Goal: Task Accomplishment & Management: Complete application form

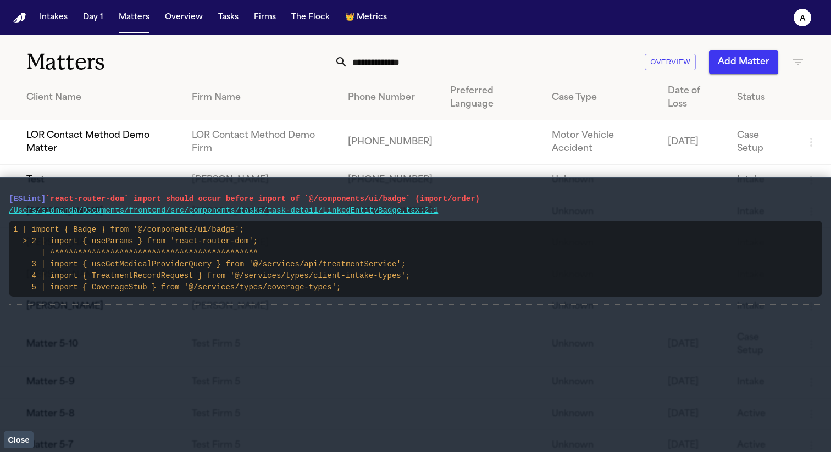
drag, startPoint x: 457, startPoint y: 212, endPoint x: 15, endPoint y: 192, distance: 442.8
click at [15, 192] on li "[ESLint] `react-router-dom` import should occur before import of `@/components/…" at bounding box center [415, 246] width 813 height 118
click at [226, 21] on button "Tasks" at bounding box center [228, 18] width 29 height 20
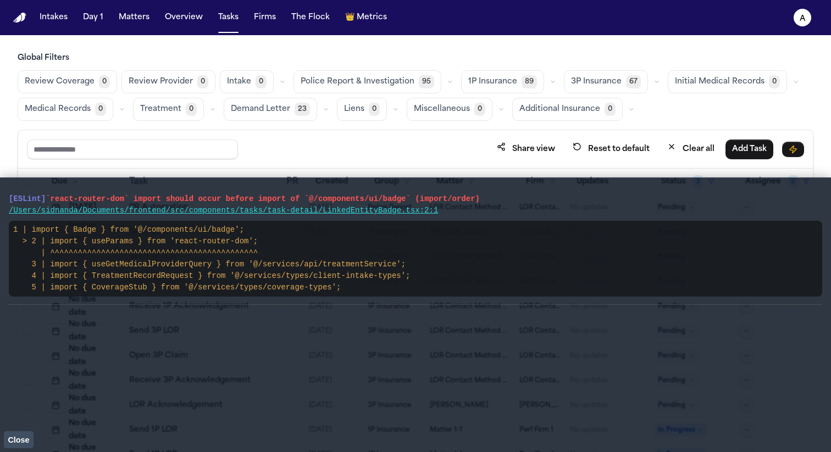
click at [15, 444] on button "Close" at bounding box center [19, 439] width 30 height 16
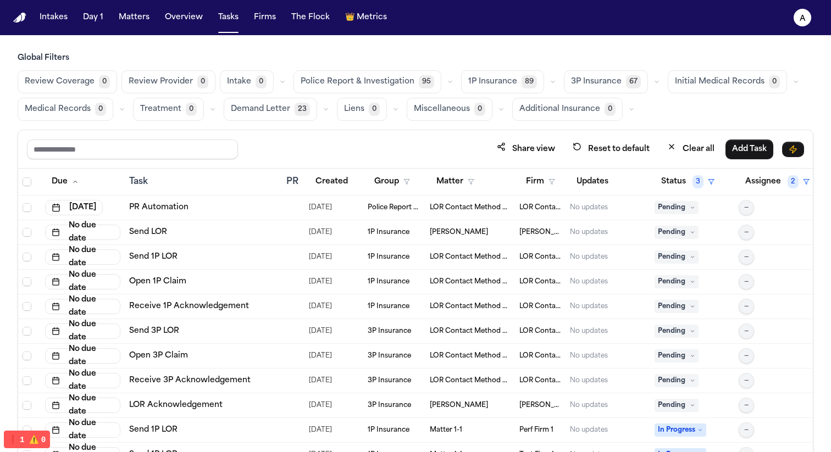
scroll to position [199, 0]
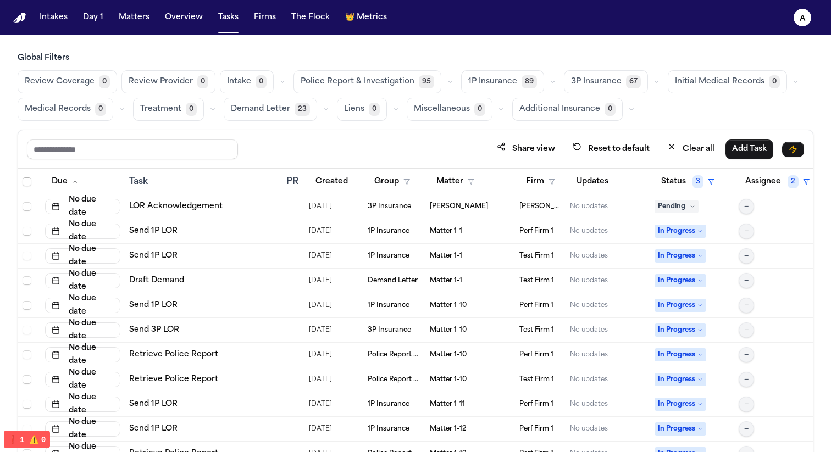
click at [387, 303] on span "1P Insurance" at bounding box center [389, 305] width 42 height 9
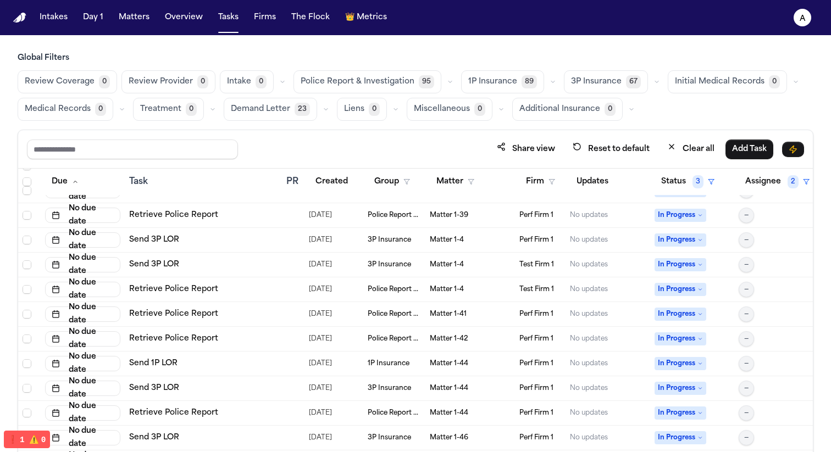
scroll to position [1495, 0]
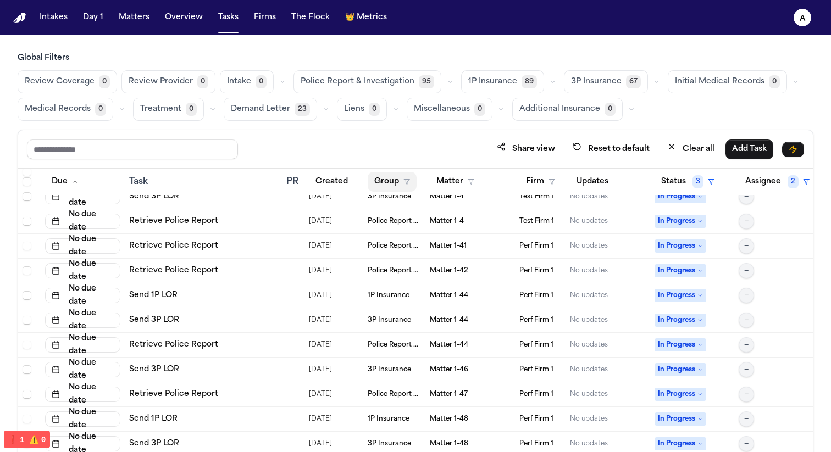
click at [400, 177] on button "Group" at bounding box center [392, 182] width 49 height 20
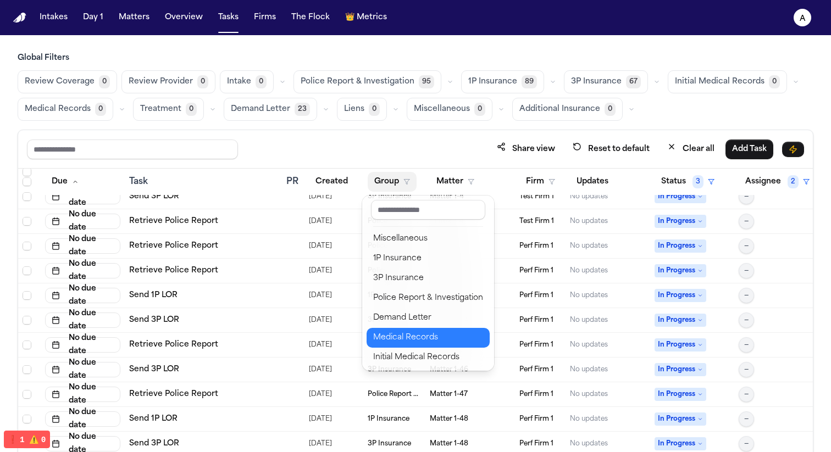
click at [438, 334] on div "Medical Records" at bounding box center [428, 337] width 110 height 13
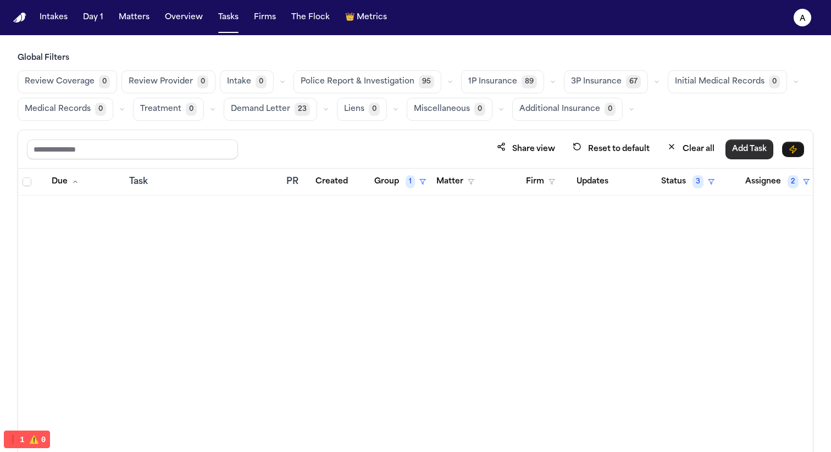
click at [754, 148] on button "Add Task" at bounding box center [749, 150] width 48 height 20
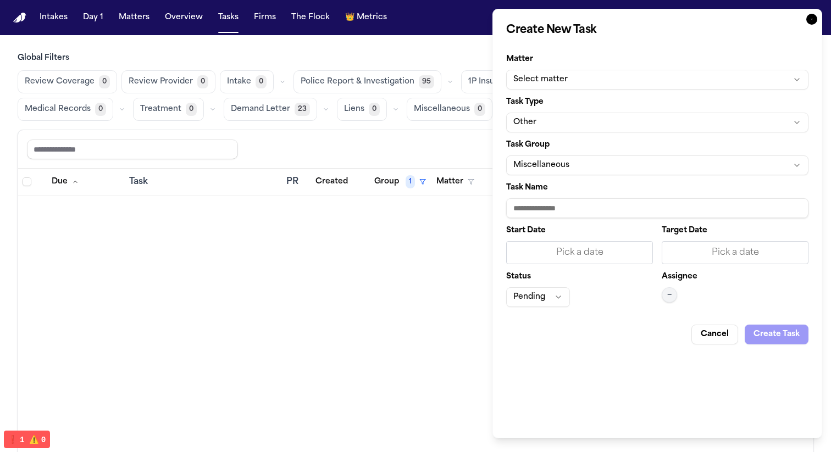
click at [568, 157] on button "Miscellaneous" at bounding box center [657, 166] width 302 height 20
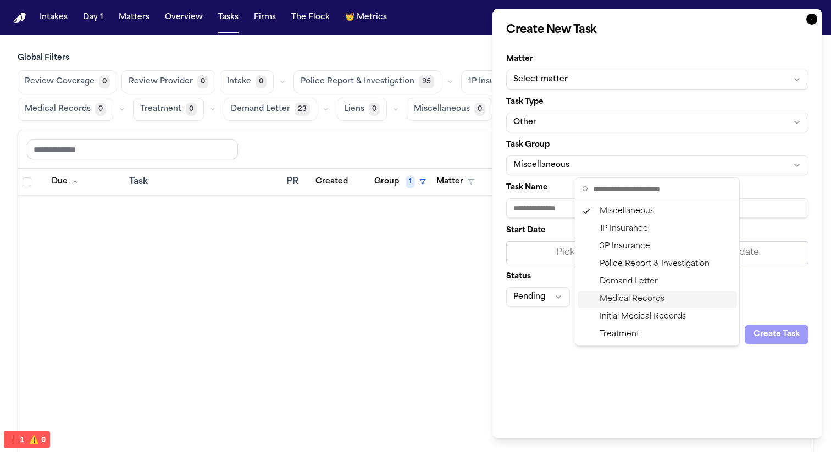
click at [616, 302] on div "Medical Records" at bounding box center [657, 300] width 159 height 18
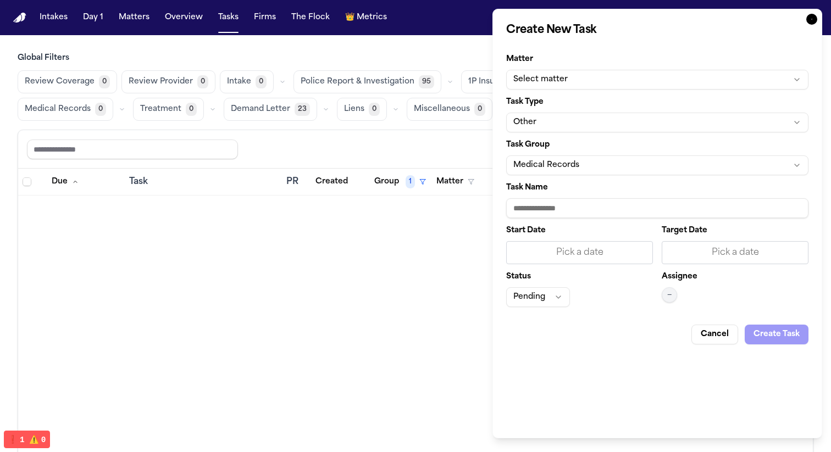
click at [579, 88] on button "Select matter" at bounding box center [657, 80] width 302 height 20
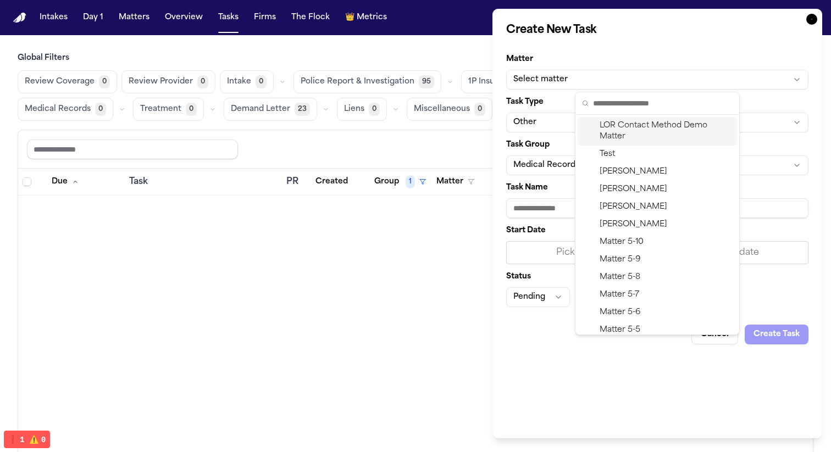
click at [614, 126] on div "LOR Contact Method Demo Matter" at bounding box center [657, 131] width 159 height 29
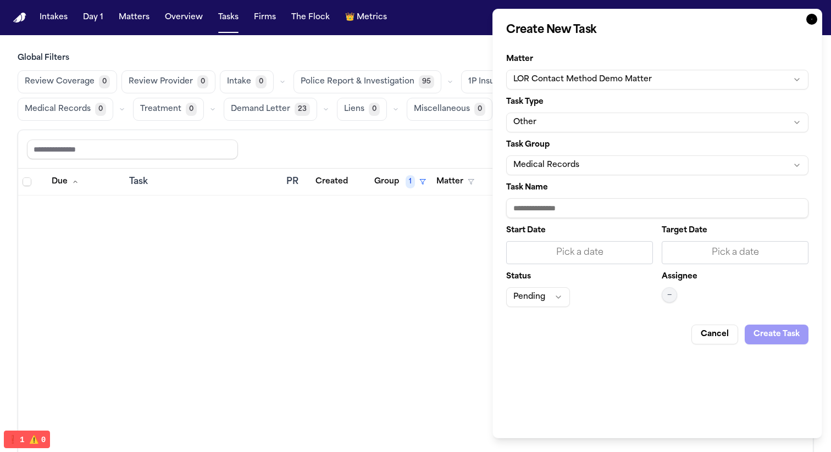
click at [603, 121] on button "Other" at bounding box center [657, 123] width 302 height 20
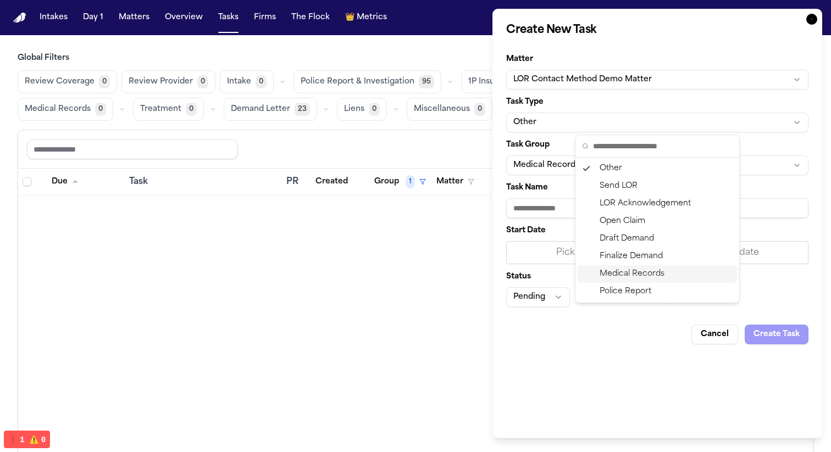
click at [645, 275] on div "Medical Records" at bounding box center [657, 274] width 159 height 18
type input "**********"
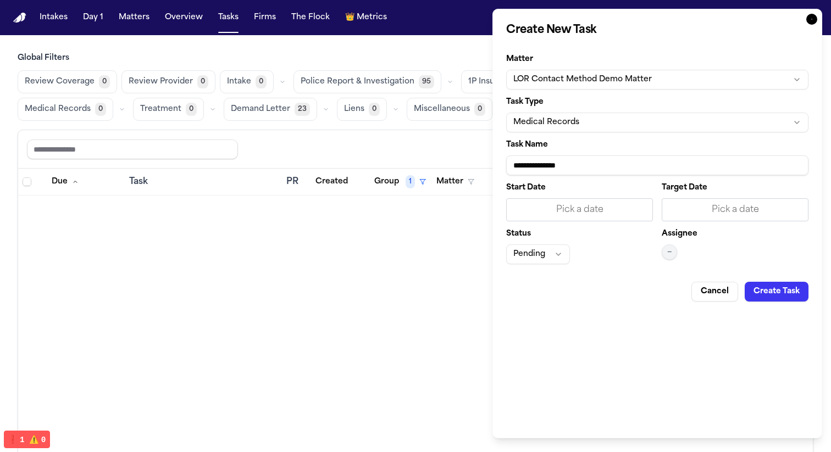
click at [780, 293] on button "Create Task" at bounding box center [777, 292] width 64 height 20
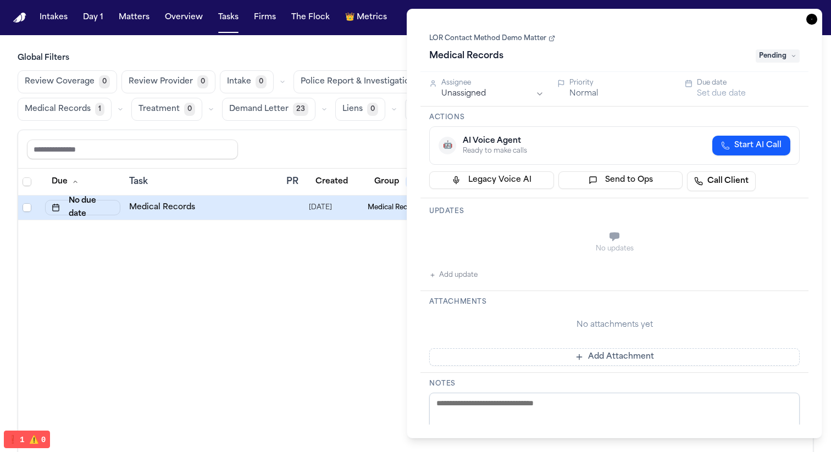
click at [274, 299] on div "Due Task PR Created Group 1 Matter Firm Updates Status 3 Assignee 2 No due date…" at bounding box center [415, 334] width 795 height 331
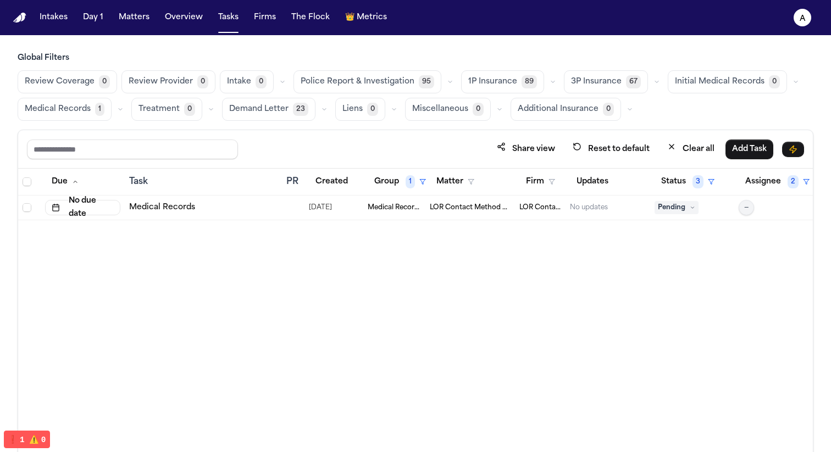
click at [395, 208] on span "Medical Records" at bounding box center [394, 207] width 53 height 9
click at [29, 439] on span "⚠️" at bounding box center [34, 439] width 10 height 9
